Goal: Obtain resource: Download file/media

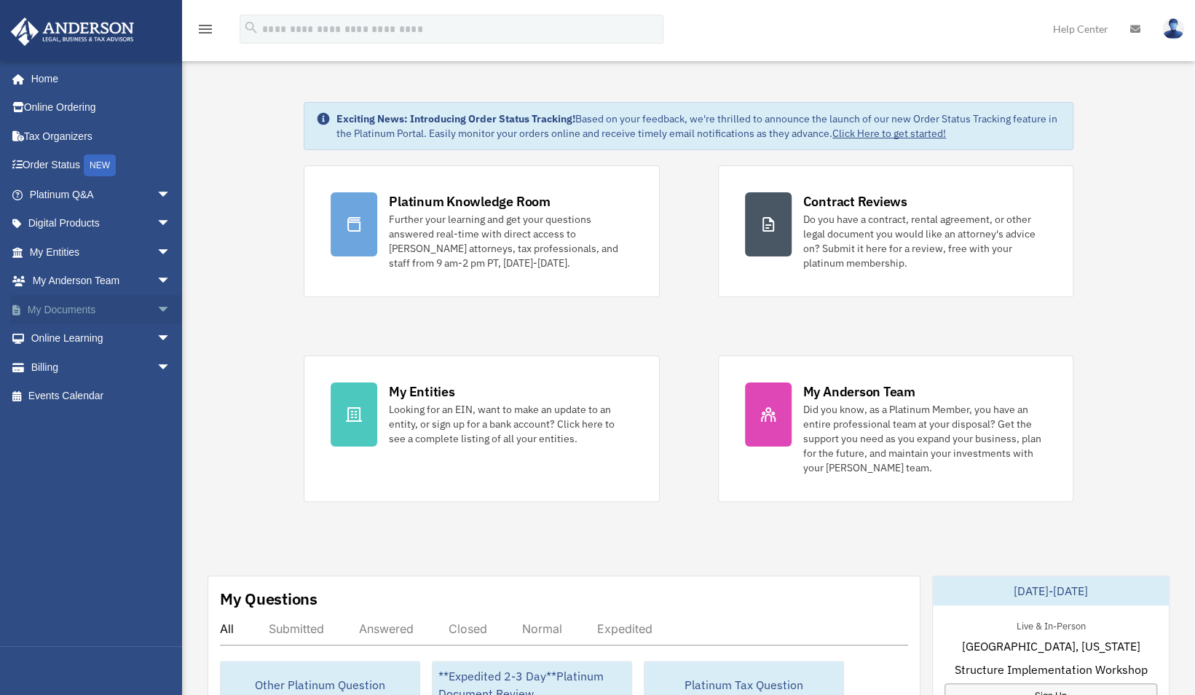
click at [45, 310] on link "My Documents arrow_drop_down" at bounding box center [101, 309] width 183 height 29
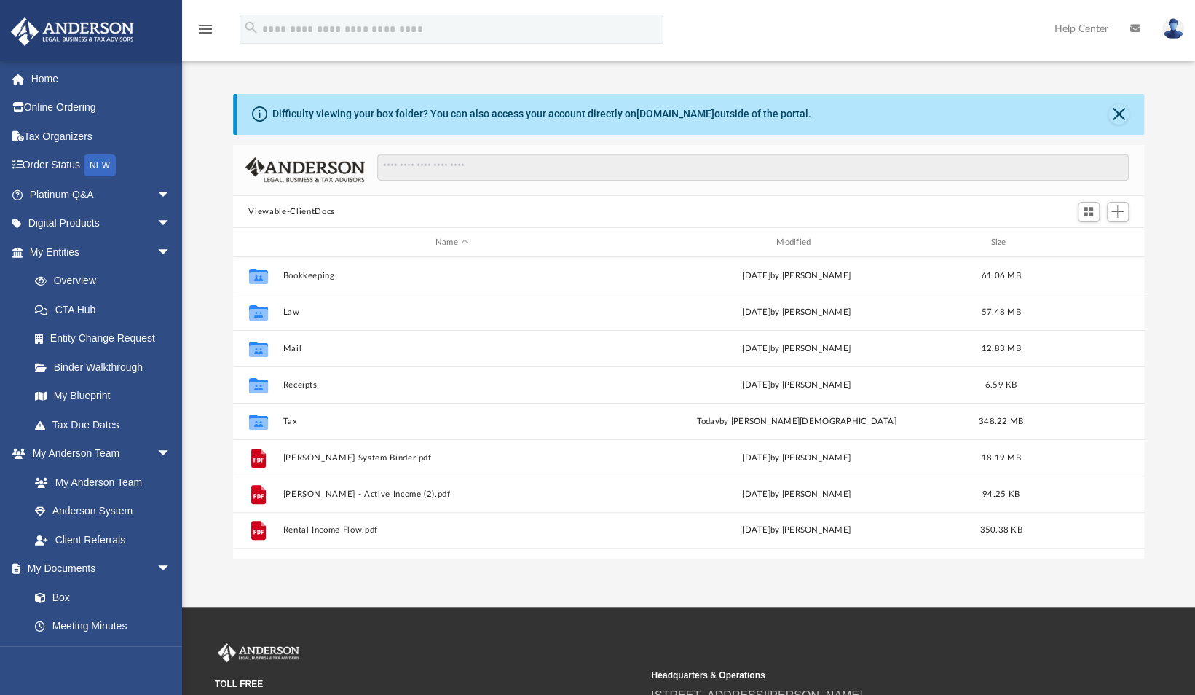
scroll to position [320, 900]
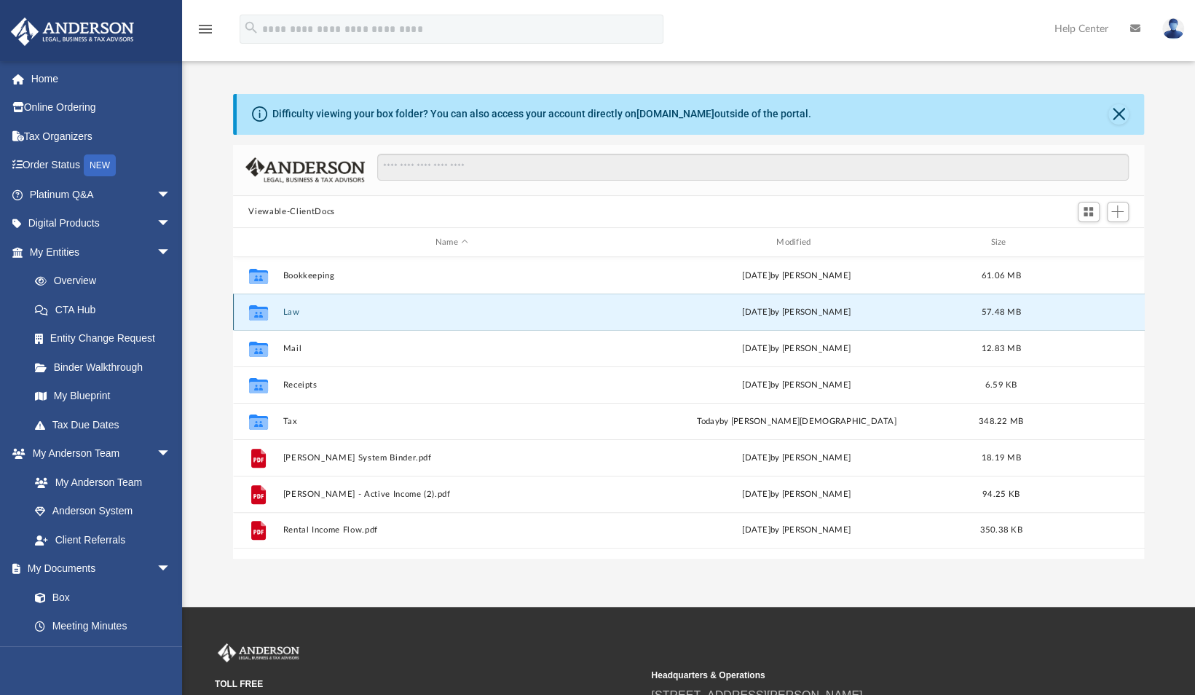
click at [298, 310] on button "Law" at bounding box center [452, 311] width 338 height 9
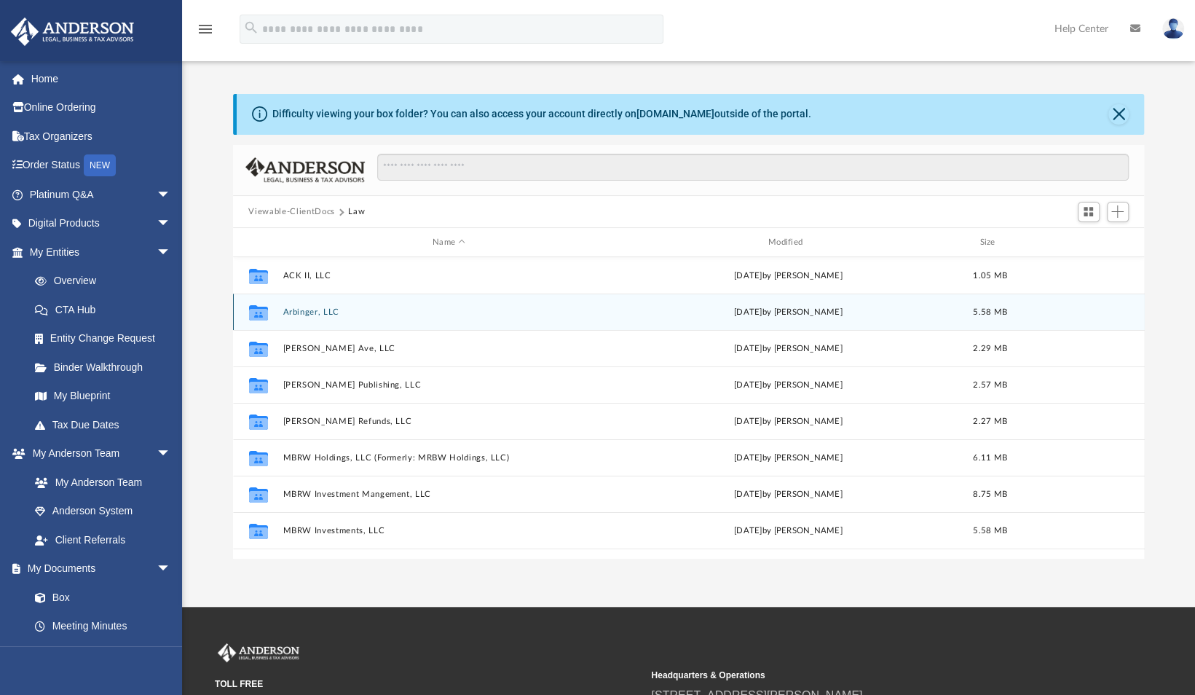
click at [298, 310] on button "Arbinger, LLC" at bounding box center [449, 311] width 333 height 9
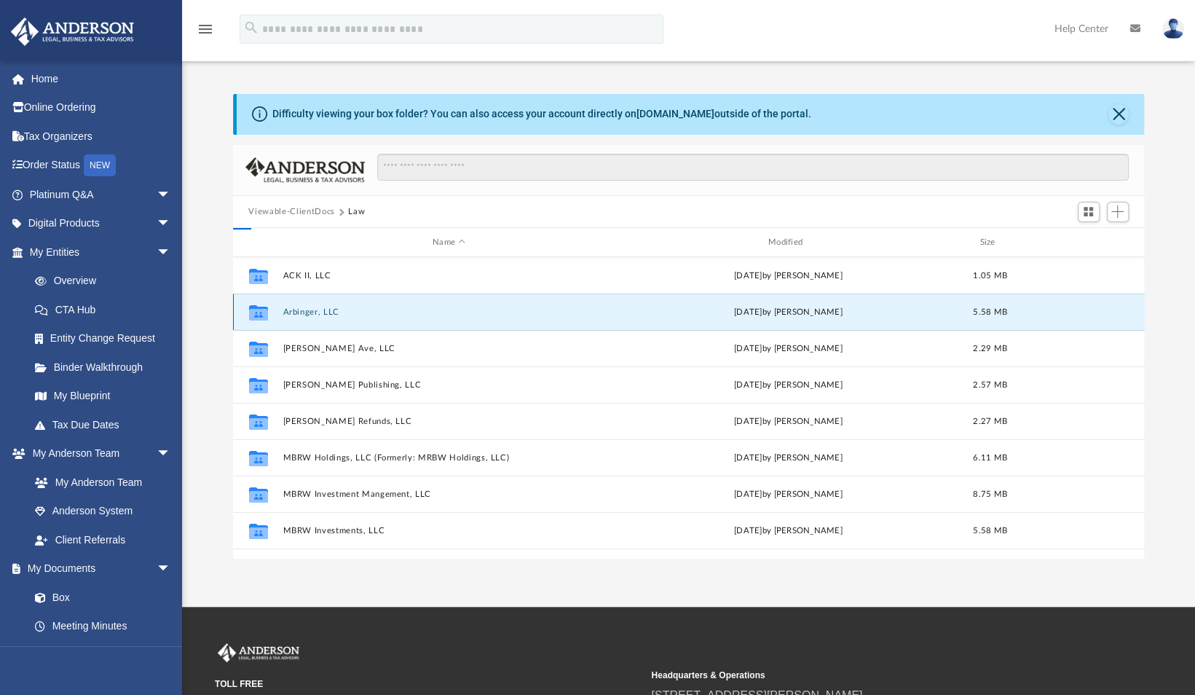
click at [298, 310] on button "Arbinger, LLC" at bounding box center [449, 311] width 333 height 9
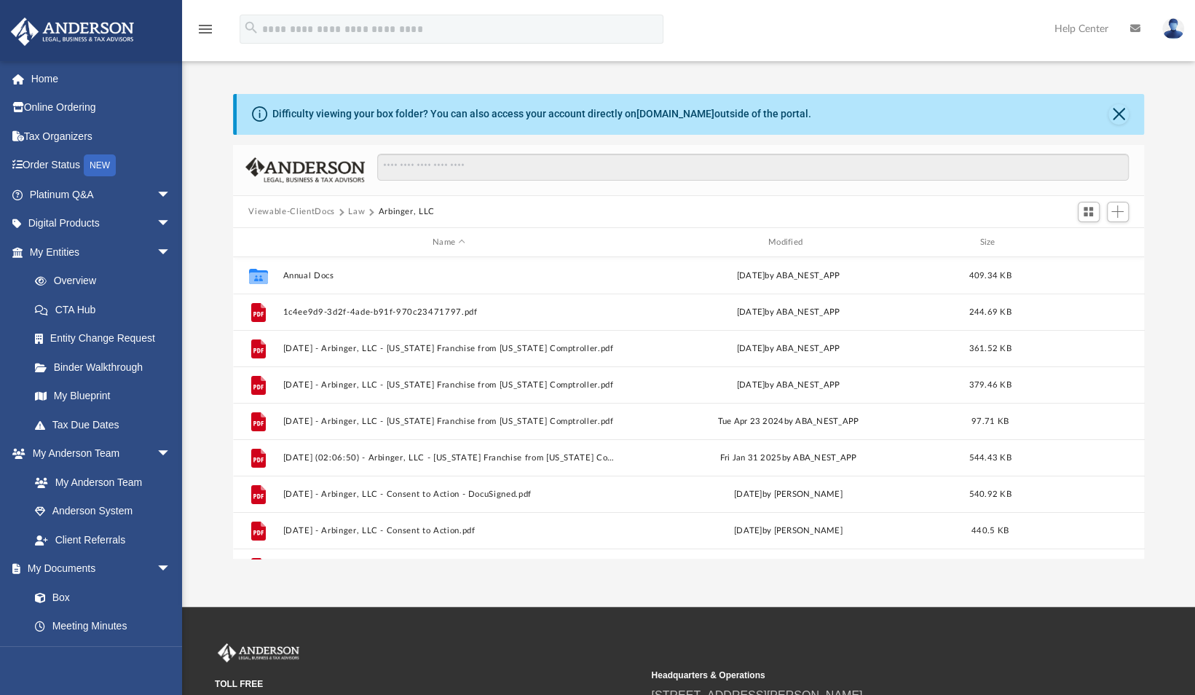
click at [357, 211] on button "Law" at bounding box center [356, 211] width 17 height 13
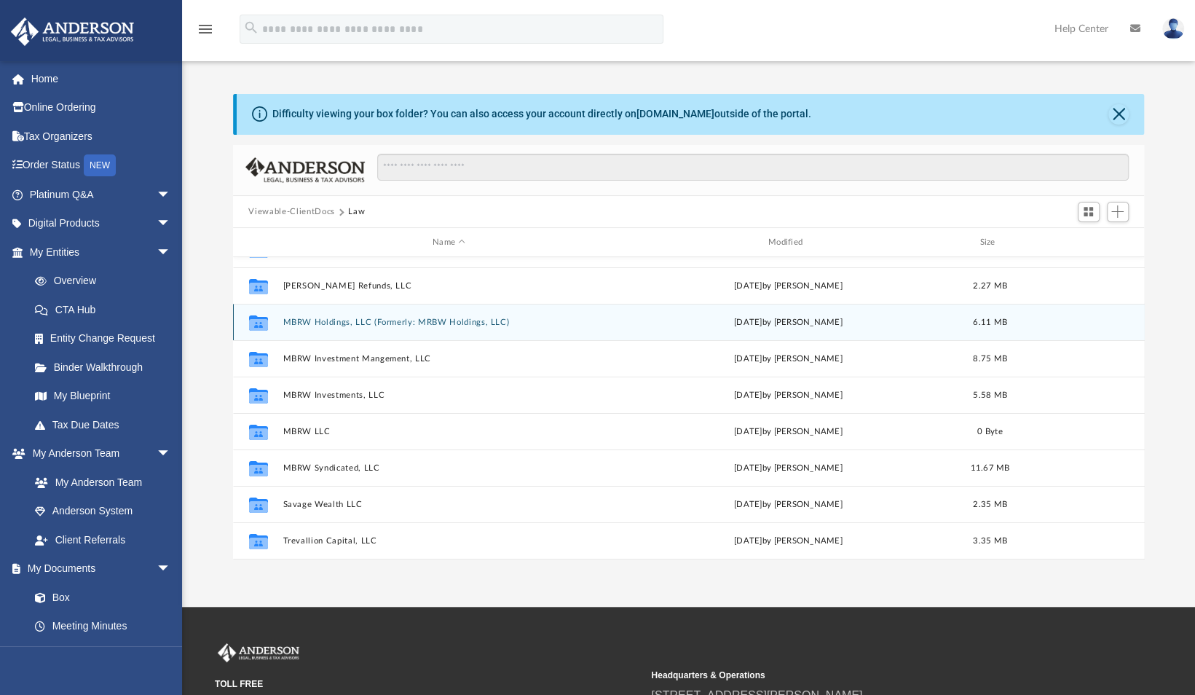
scroll to position [170, 0]
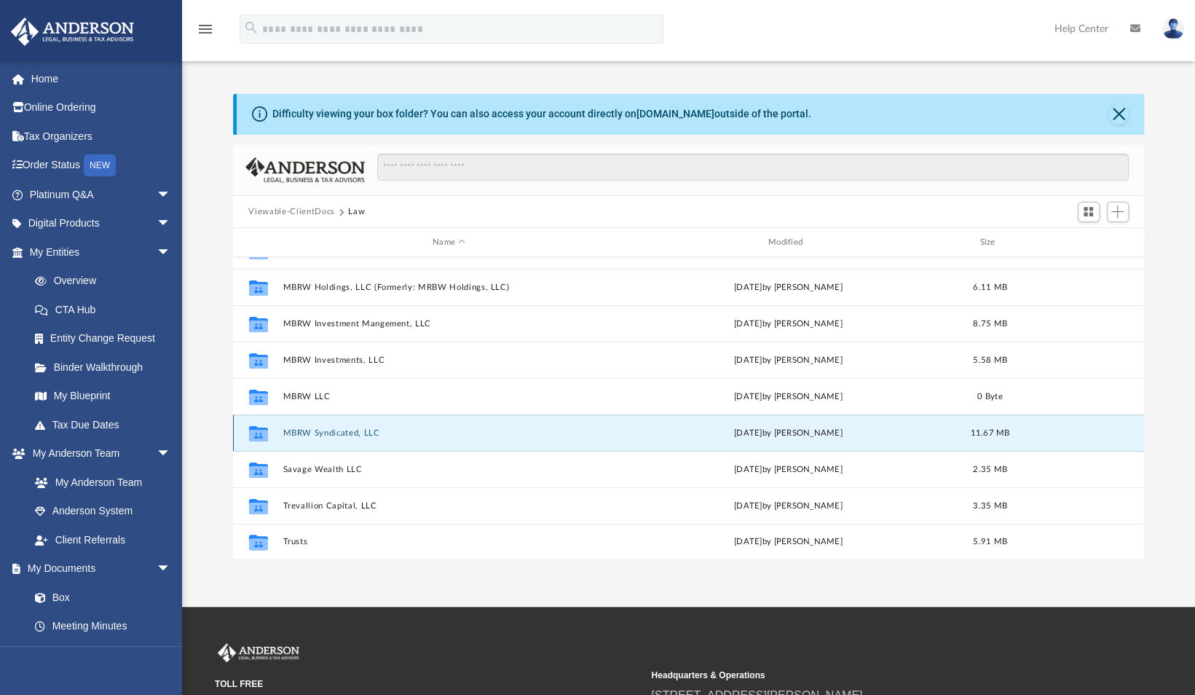
click at [318, 430] on button "MBRW Syndicated, LLC" at bounding box center [449, 432] width 333 height 9
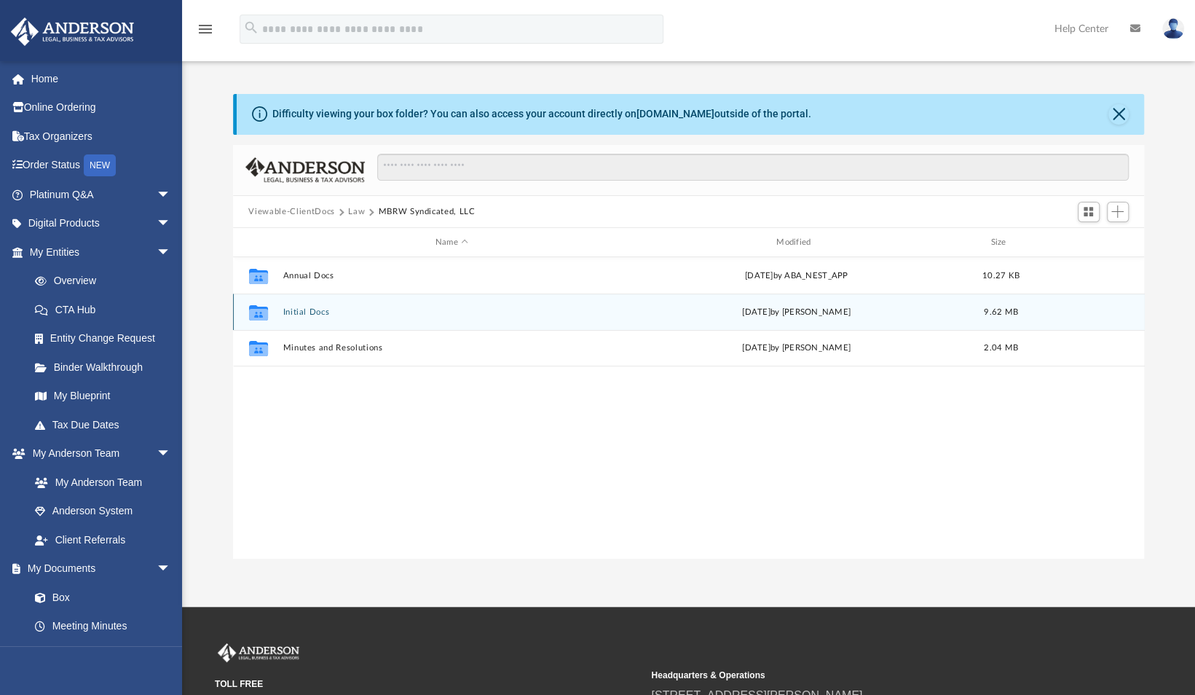
click at [299, 311] on button "Initial Docs" at bounding box center [452, 311] width 338 height 9
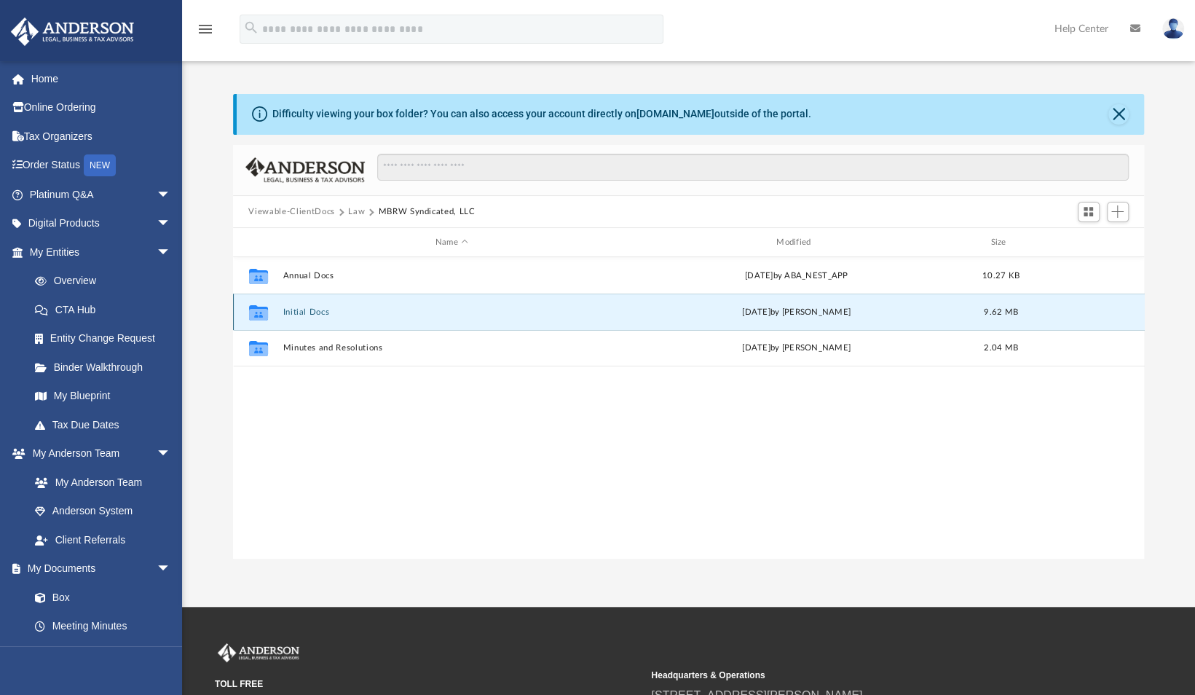
click at [299, 311] on button "Initial Docs" at bounding box center [452, 311] width 338 height 9
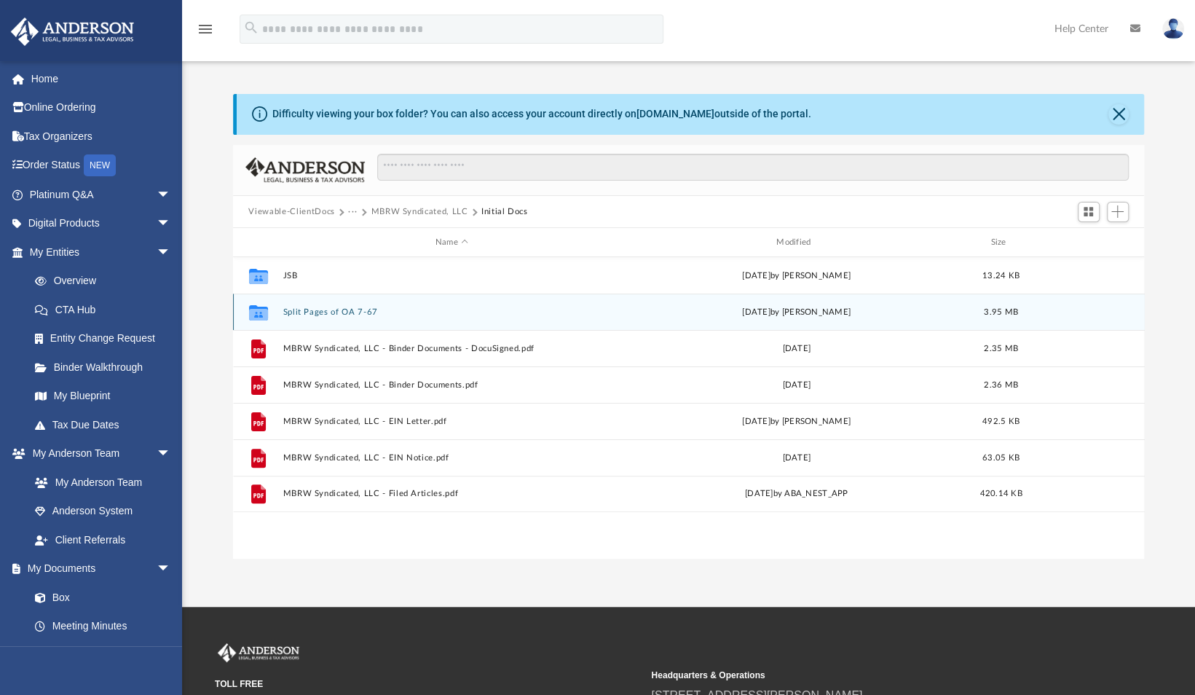
click at [357, 308] on button "Split Pages of OA 7-67" at bounding box center [452, 311] width 338 height 9
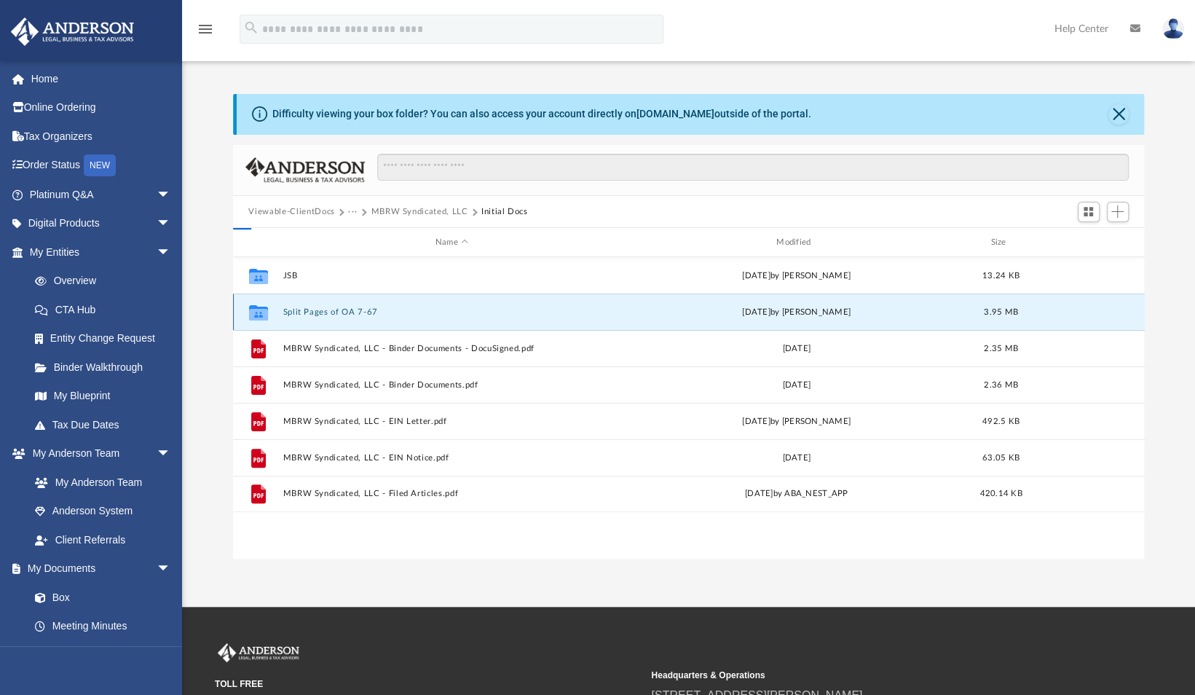
click at [357, 308] on button "Split Pages of OA 7-67" at bounding box center [452, 311] width 338 height 9
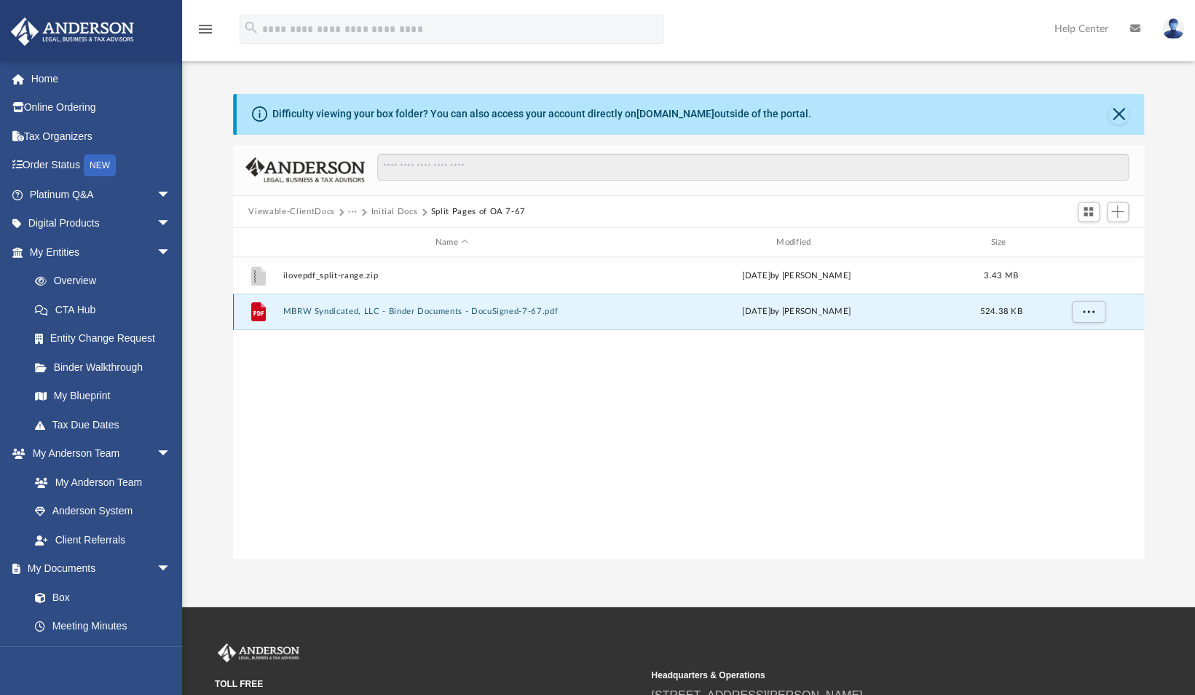
click at [380, 312] on button "MBRW Syndicated, LLC - Binder Documents - DocuSigned-7-67.pdf" at bounding box center [452, 311] width 338 height 9
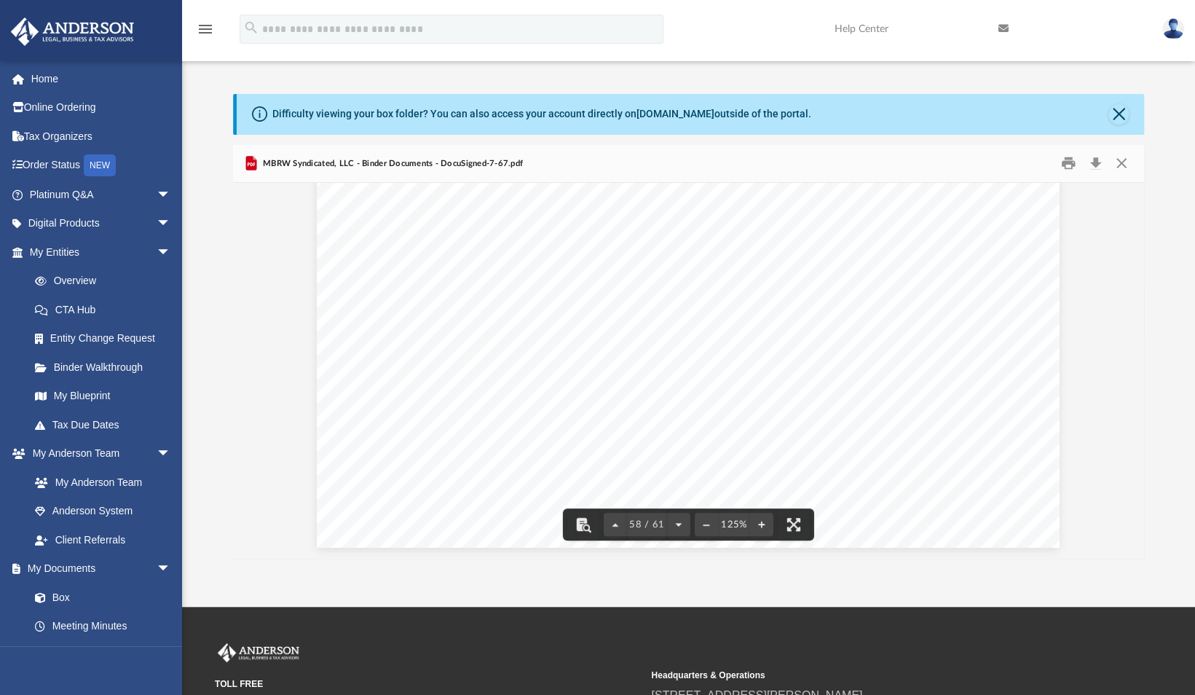
scroll to position [56648, 0]
click at [1097, 160] on button "Download" at bounding box center [1096, 163] width 26 height 23
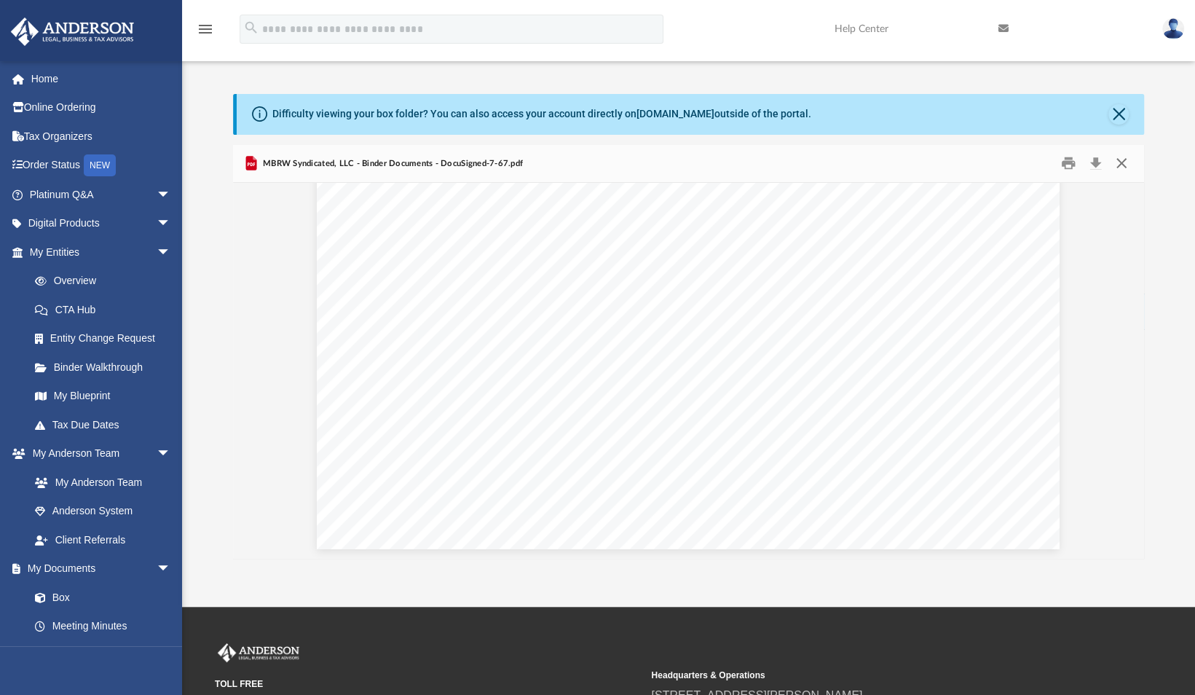
click at [1122, 157] on button "Close" at bounding box center [1121, 163] width 26 height 23
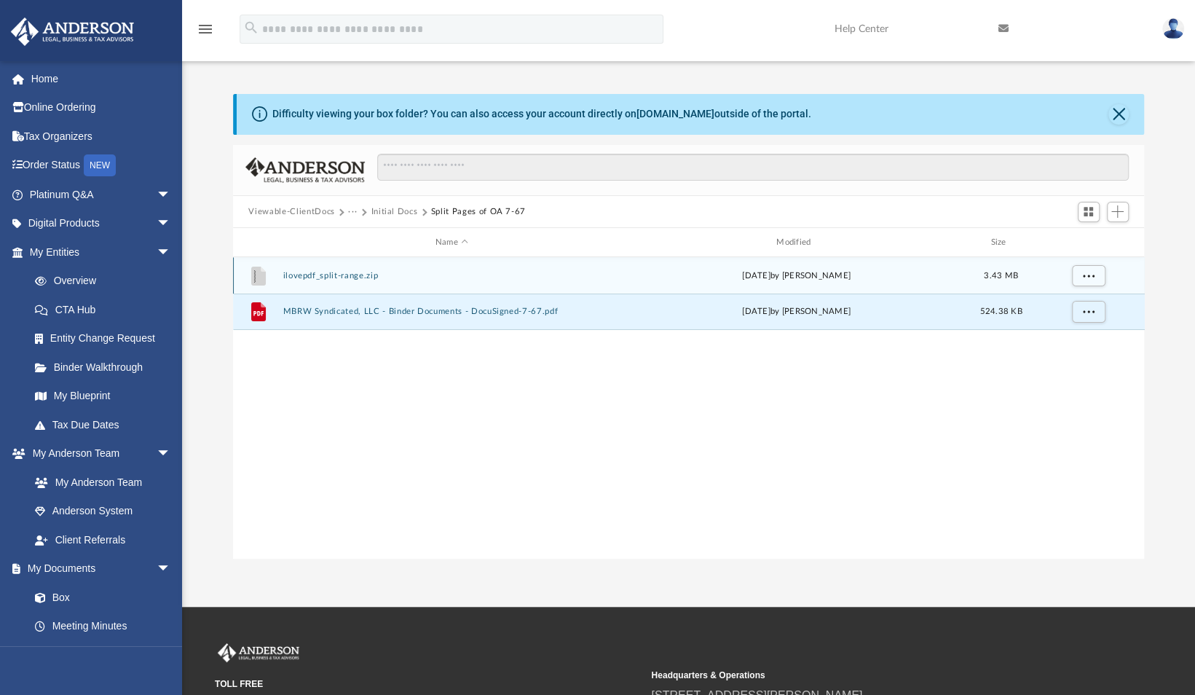
click at [353, 278] on button "ilovepdf_split-range.zip" at bounding box center [452, 275] width 338 height 9
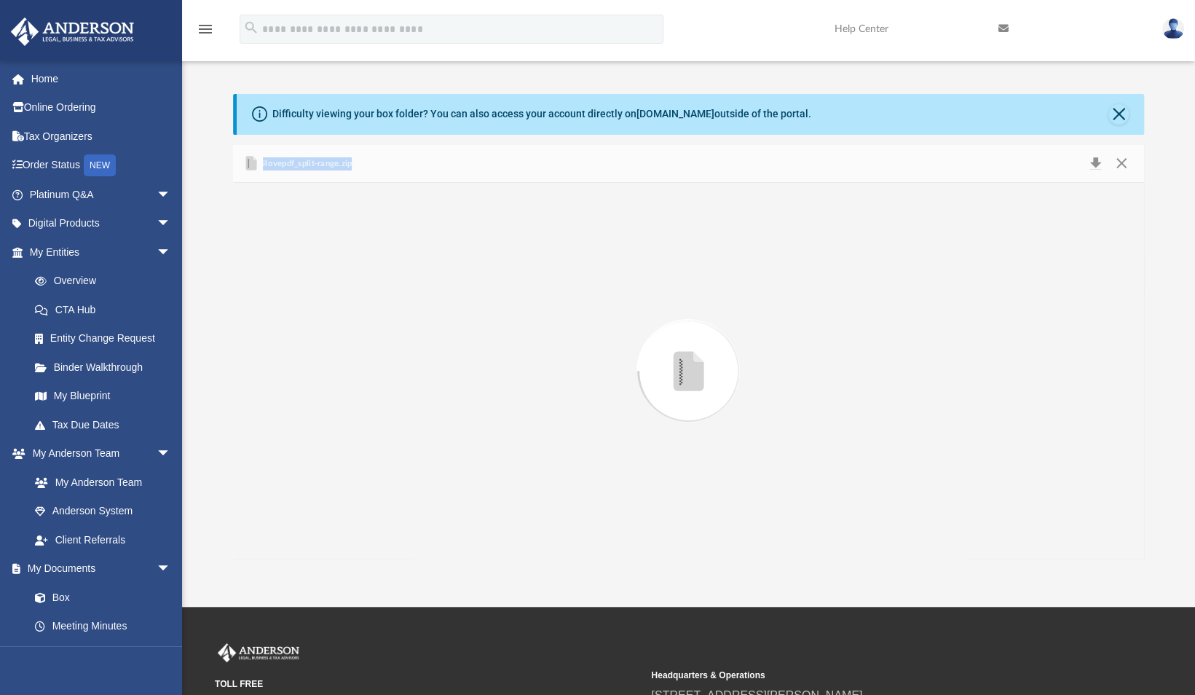
click at [353, 278] on div "Preview" at bounding box center [689, 371] width 912 height 376
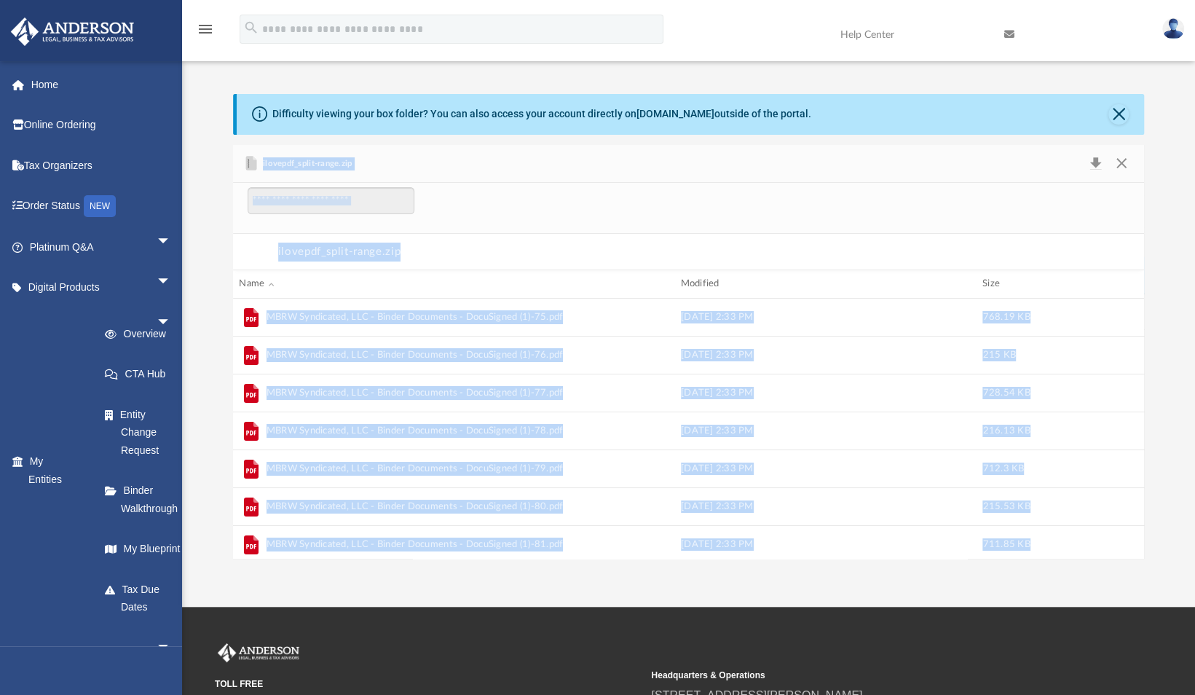
scroll to position [277, 900]
drag, startPoint x: 353, startPoint y: 278, endPoint x: 519, endPoint y: 240, distance: 169.6
click at [519, 240] on div "ilovepdf_split-range.zip" at bounding box center [689, 252] width 912 height 36
click at [882, 215] on div "File preview" at bounding box center [689, 208] width 912 height 51
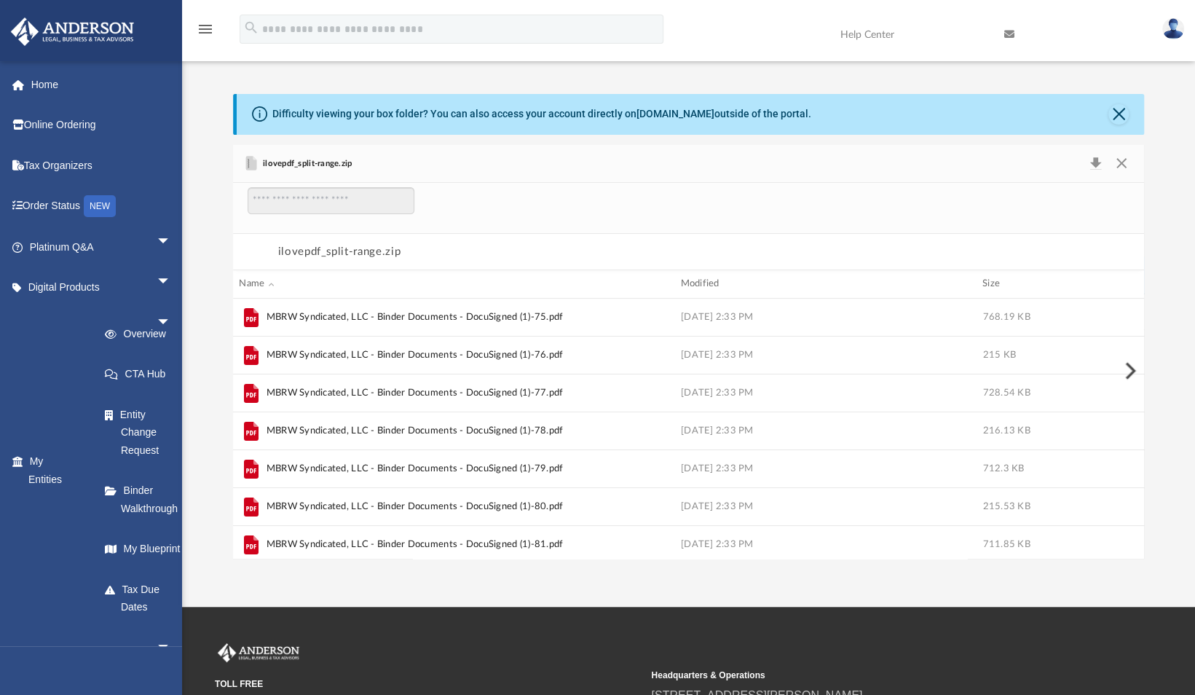
click at [934, 236] on div "ilovepdf_split-range.zip" at bounding box center [689, 252] width 912 height 36
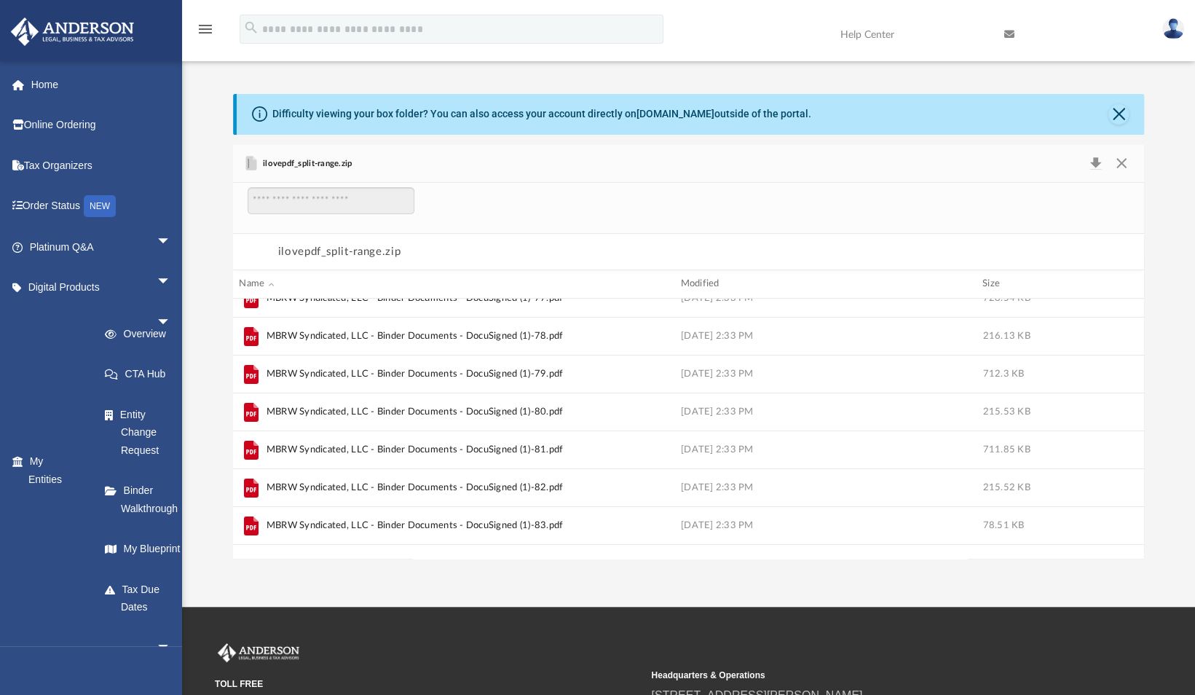
scroll to position [93, 0]
click at [529, 181] on div "ilovepdf_split-range.zip" at bounding box center [689, 164] width 912 height 39
click at [1121, 165] on button "Close" at bounding box center [1121, 164] width 26 height 20
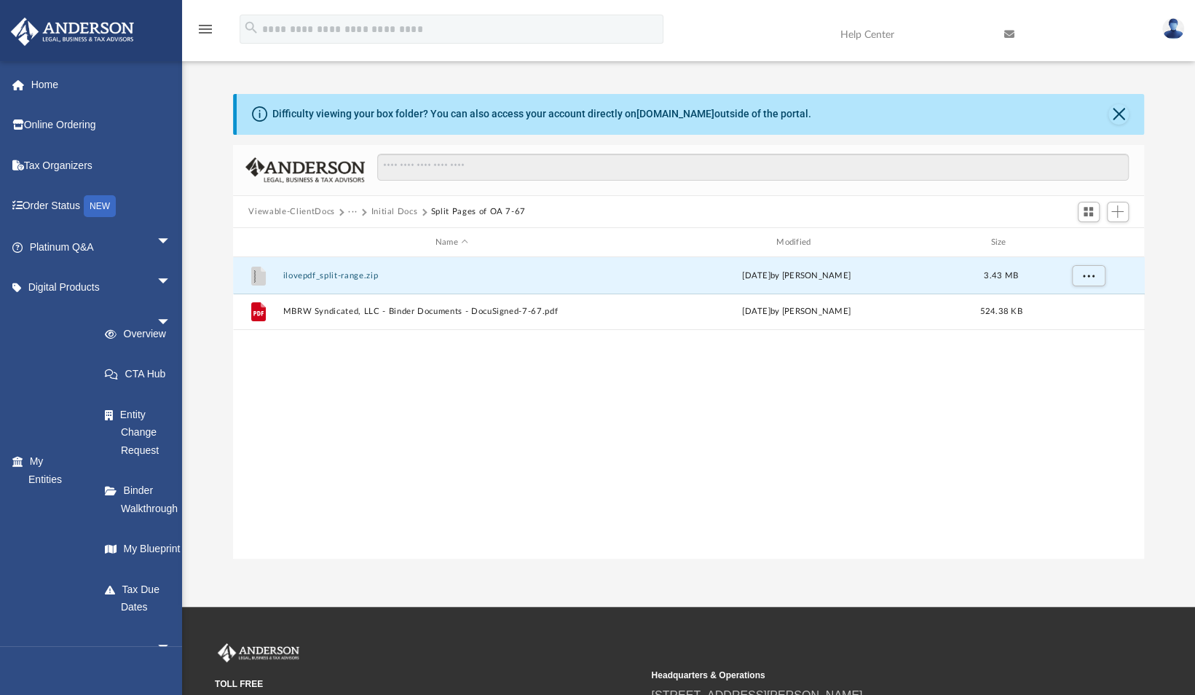
click at [395, 207] on button "Initial Docs" at bounding box center [394, 211] width 47 height 13
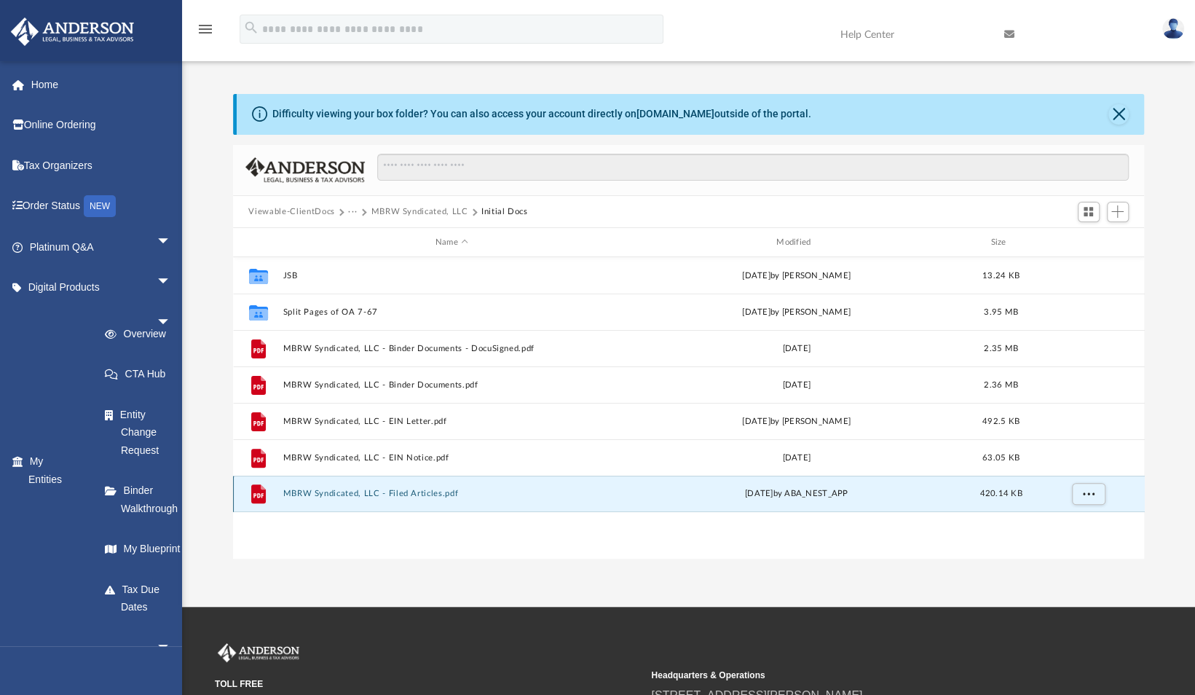
click at [374, 491] on button "MBRW Syndicated, LLC - Filed Articles.pdf" at bounding box center [452, 493] width 338 height 9
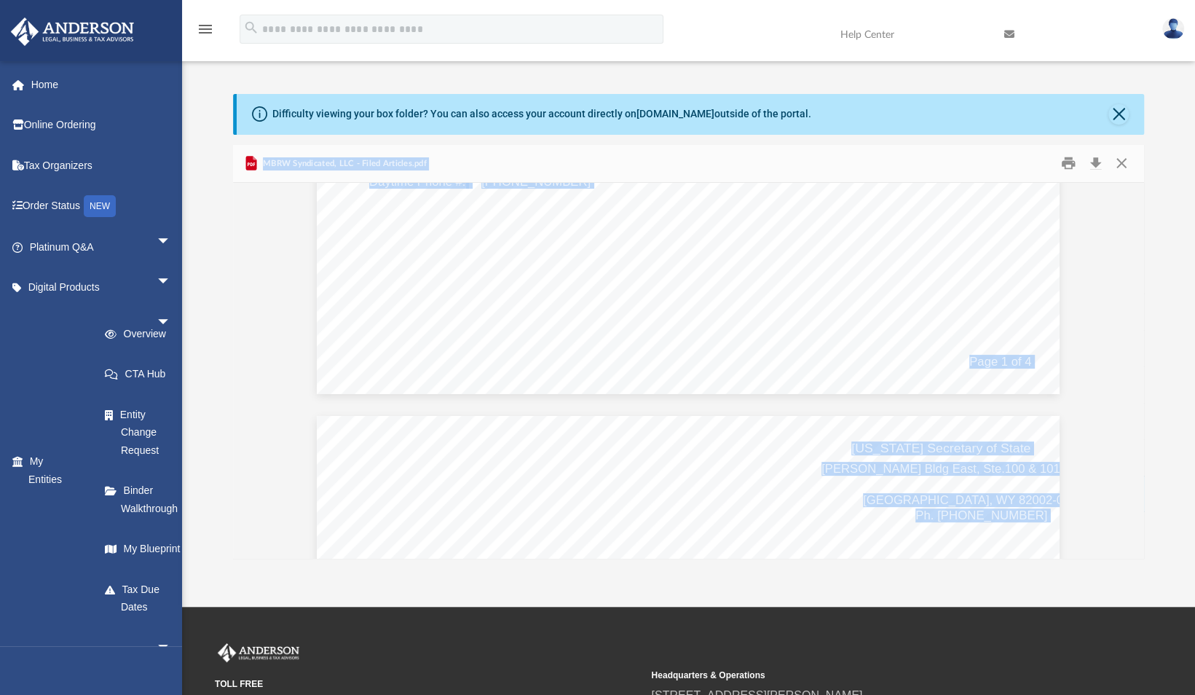
scroll to position [0, 0]
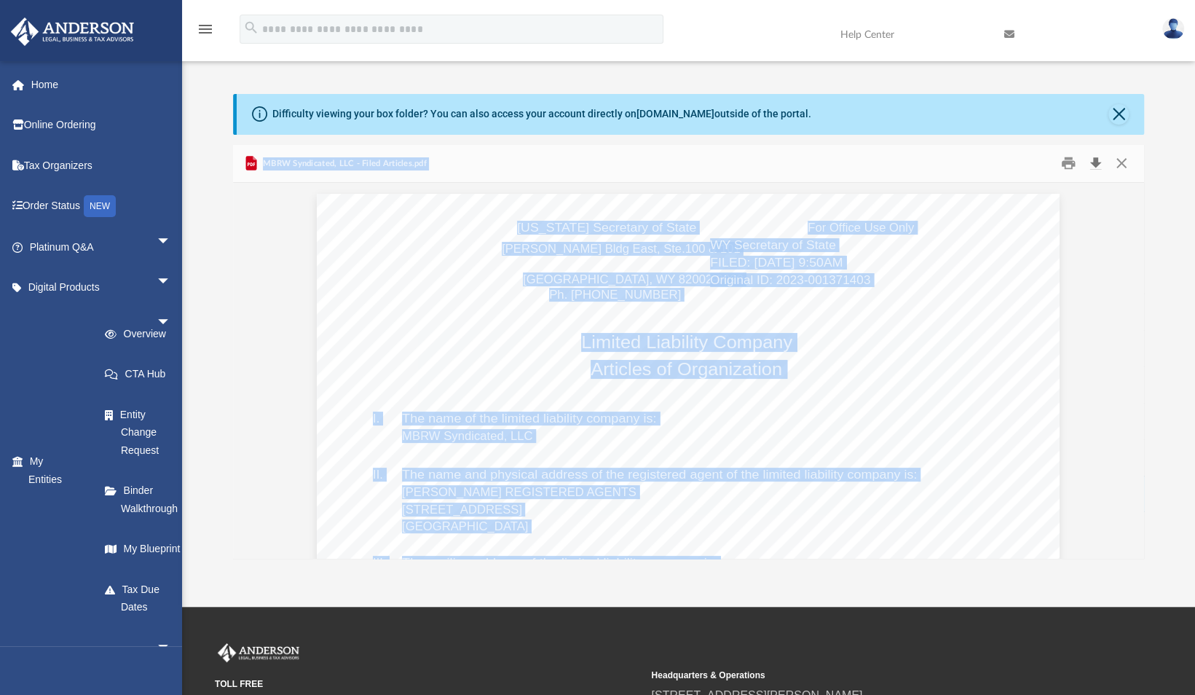
click at [1091, 160] on button "Download" at bounding box center [1096, 163] width 26 height 23
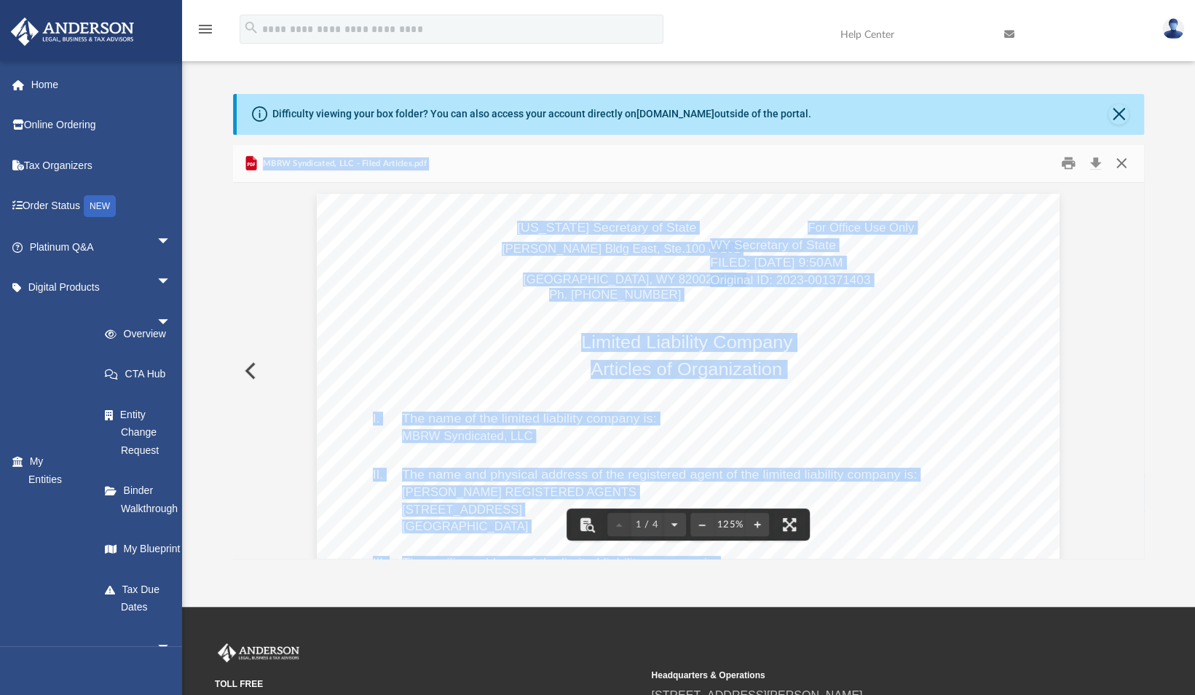
click at [1120, 161] on button "Close" at bounding box center [1121, 163] width 26 height 23
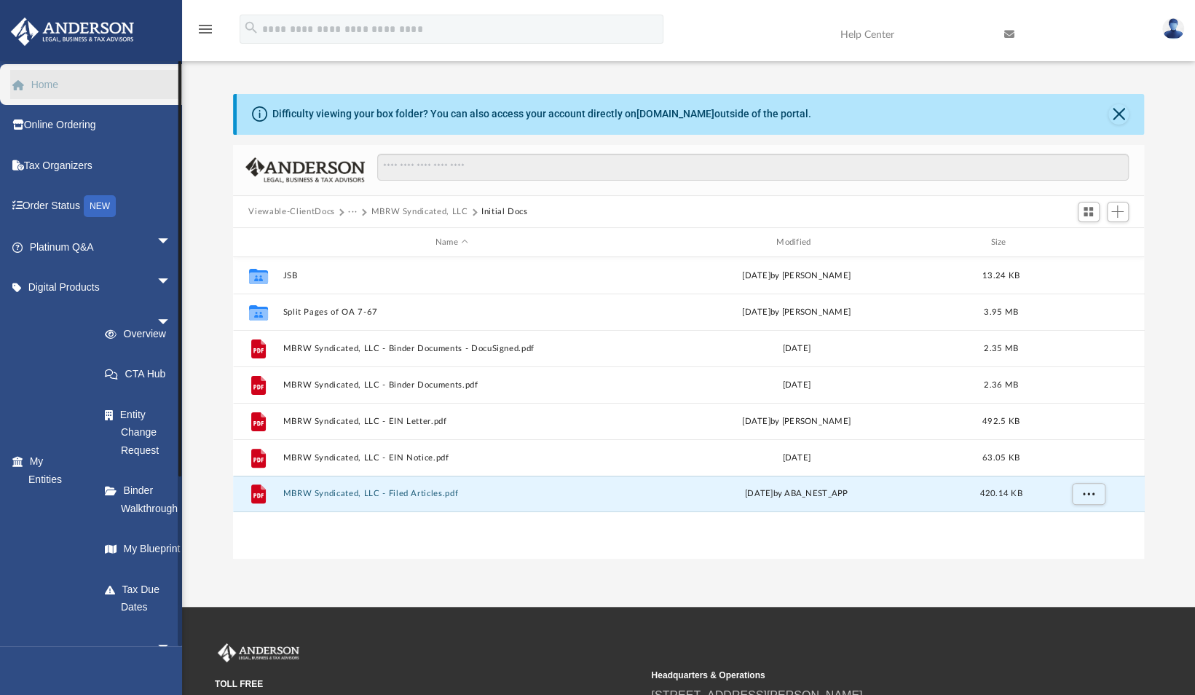
click at [54, 84] on link "Home" at bounding box center [101, 84] width 183 height 29
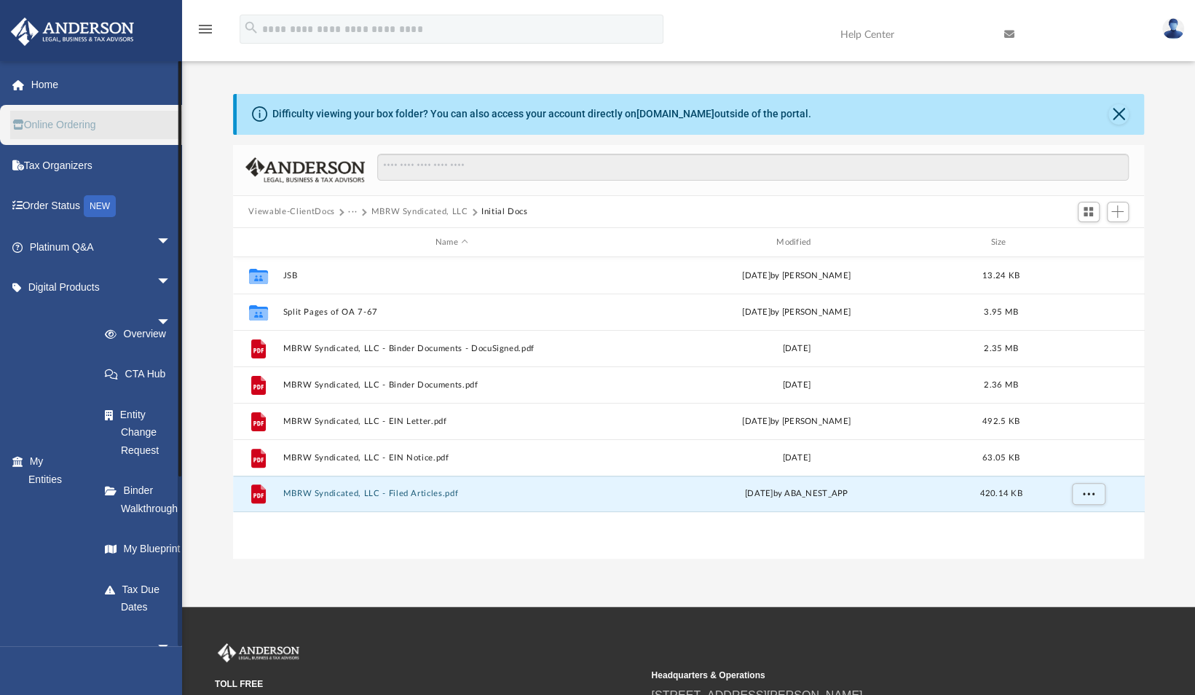
click at [79, 125] on link "Online Ordering" at bounding box center [101, 125] width 183 height 29
